Goal: Transaction & Acquisition: Book appointment/travel/reservation

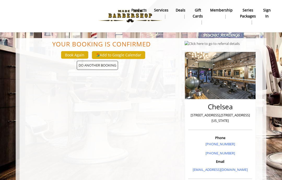
click at [179, 26] on nav "Main Menu . products Services Deals gift cards Membership Series packages sign …" at bounding box center [141, 16] width 267 height 29
click at [104, 69] on span "DO ANOTHER BOOKING" at bounding box center [97, 65] width 41 height 9
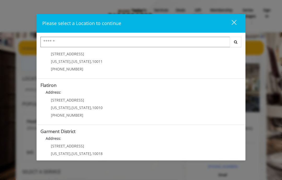
scroll to position [109, 0]
click at [105, 147] on District "Garment District Address: 1400 Broadway New York , New York , 10018 (212) 997-4…" at bounding box center [141, 148] width 201 height 38
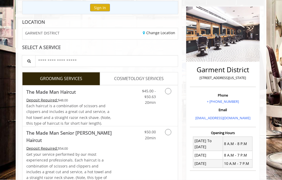
scroll to position [57, 0]
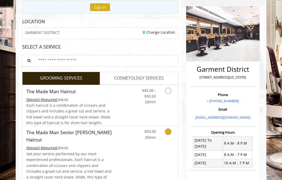
click at [170, 130] on icon "Grooming services" at bounding box center [168, 132] width 6 height 6
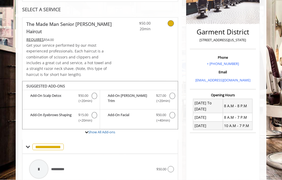
scroll to position [96, 0]
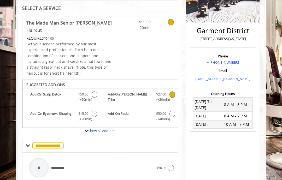
click at [174, 92] on icon "The Made Man Senior Barber Haircut Add-onS" at bounding box center [172, 95] width 5 height 6
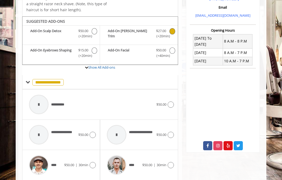
scroll to position [167, 0]
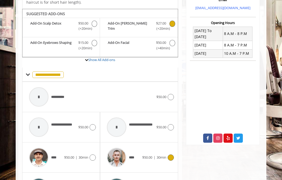
click at [172, 155] on icon at bounding box center [171, 158] width 6 height 6
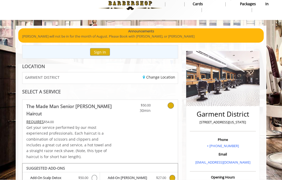
scroll to position [0, 0]
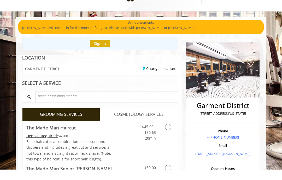
scroll to position [10, 0]
